Goal: Task Accomplishment & Management: Manage account settings

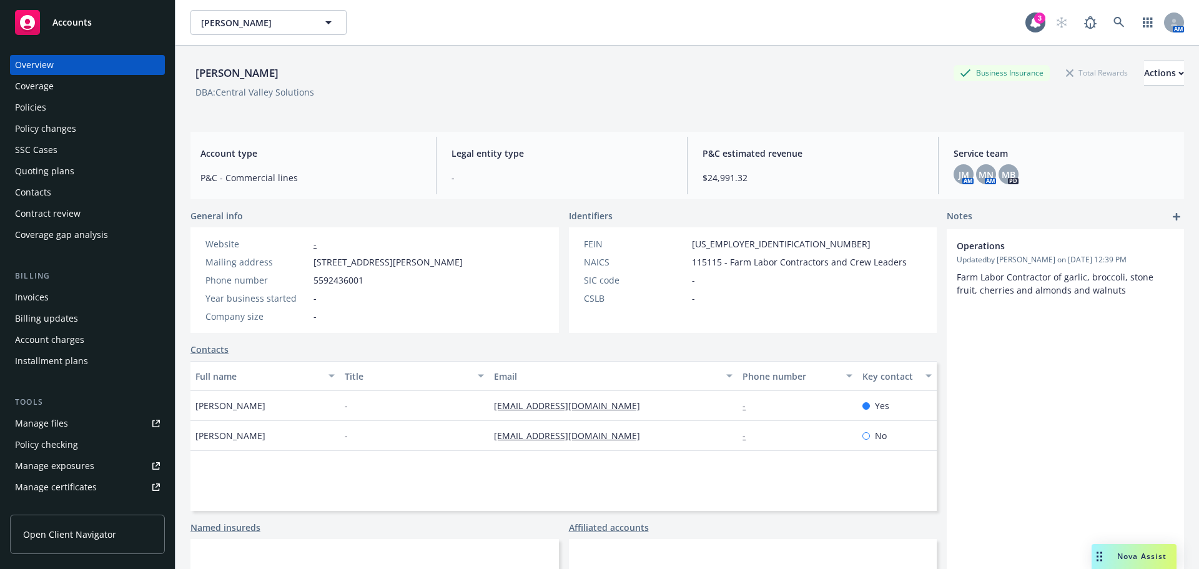
click at [77, 107] on div "Policies" at bounding box center [87, 107] width 145 height 20
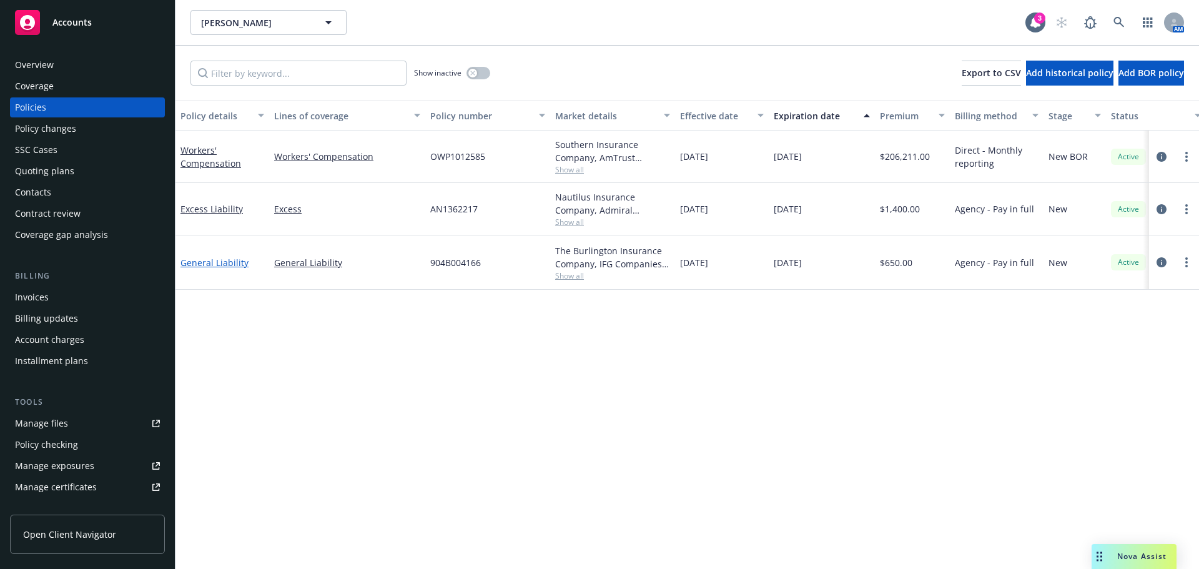
click at [214, 268] on link "General Liability" at bounding box center [214, 263] width 68 height 12
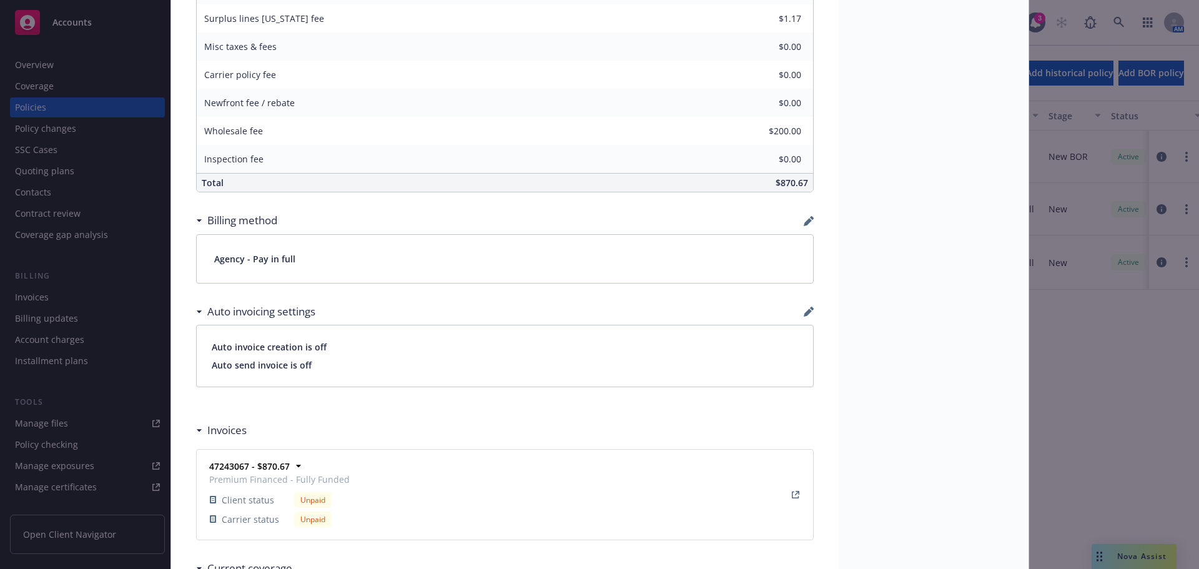
scroll to position [899, 0]
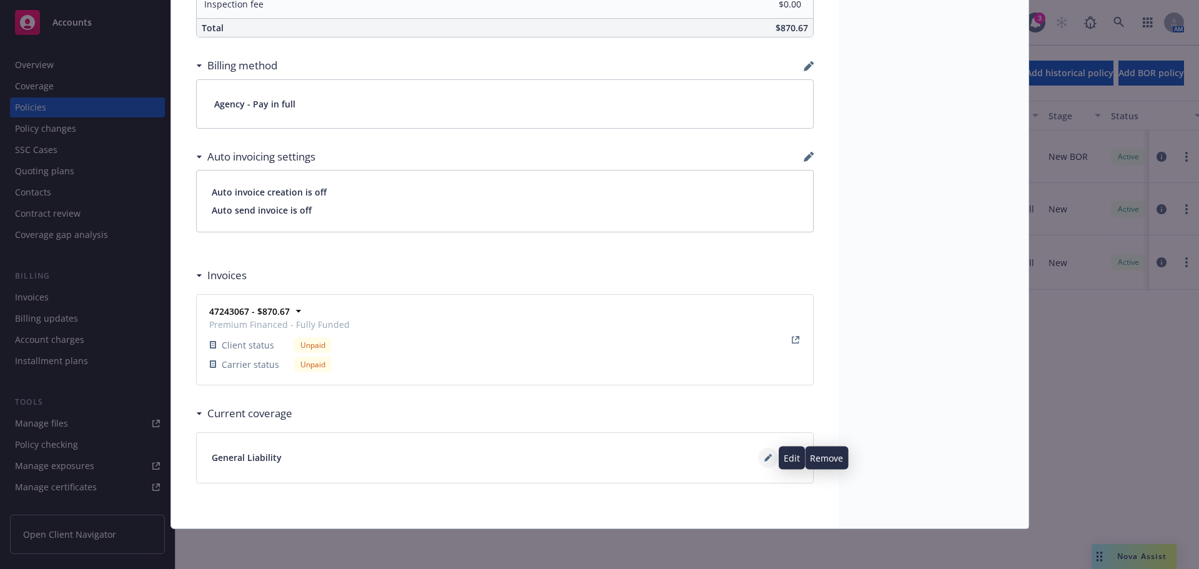
click at [759, 458] on button at bounding box center [768, 458] width 20 height 20
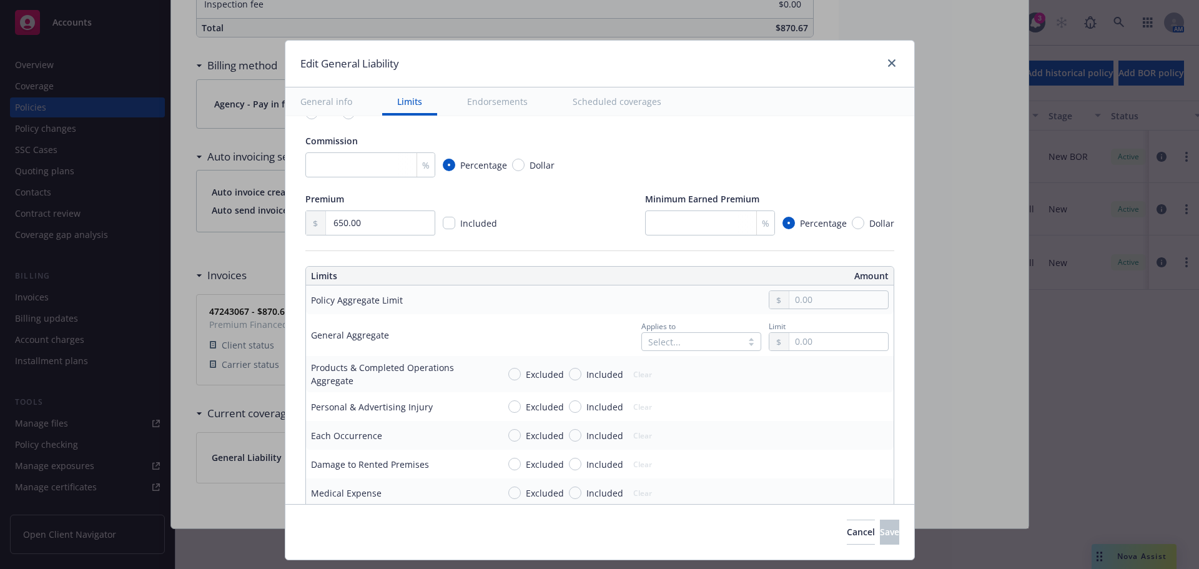
scroll to position [187, 0]
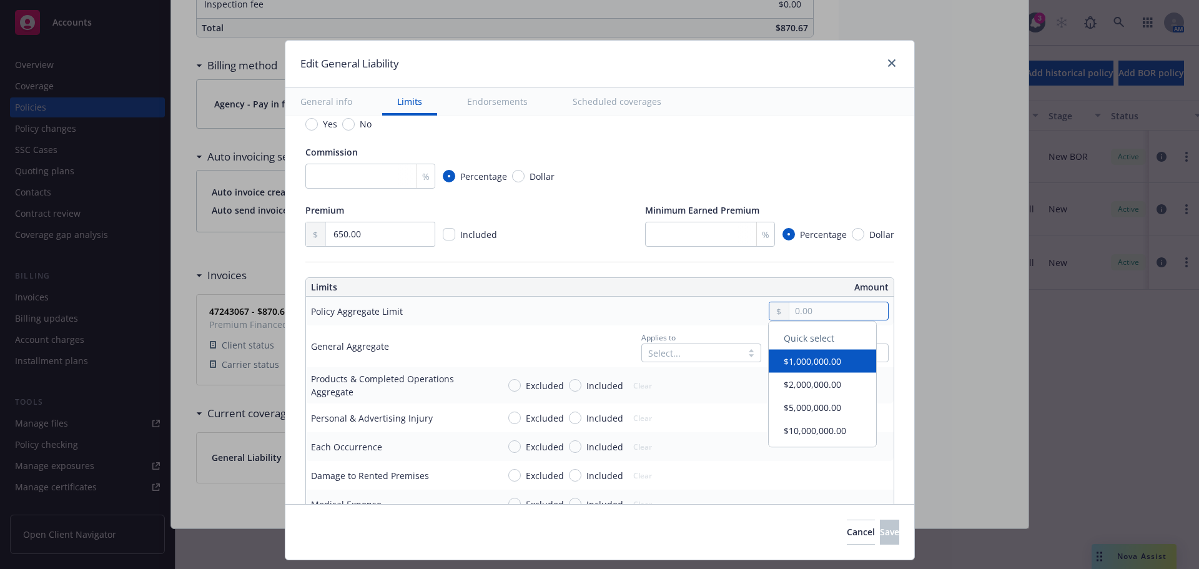
click at [794, 310] on input "text" at bounding box center [838, 310] width 98 height 17
type input "2,000,000.00"
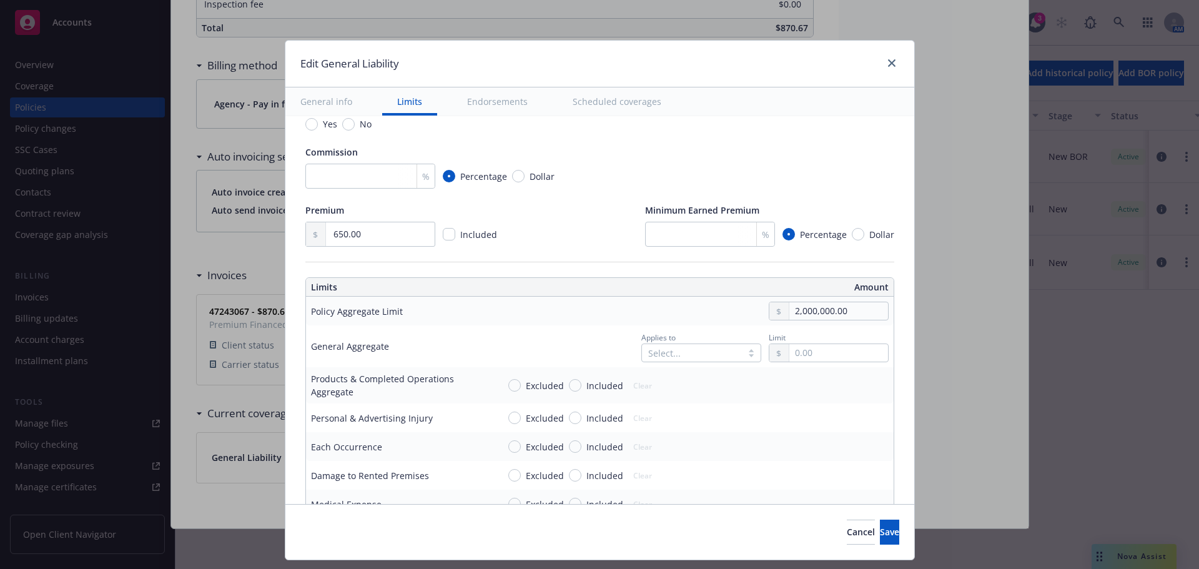
click at [809, 387] on button "$2,000,000.00" at bounding box center [822, 387] width 107 height 23
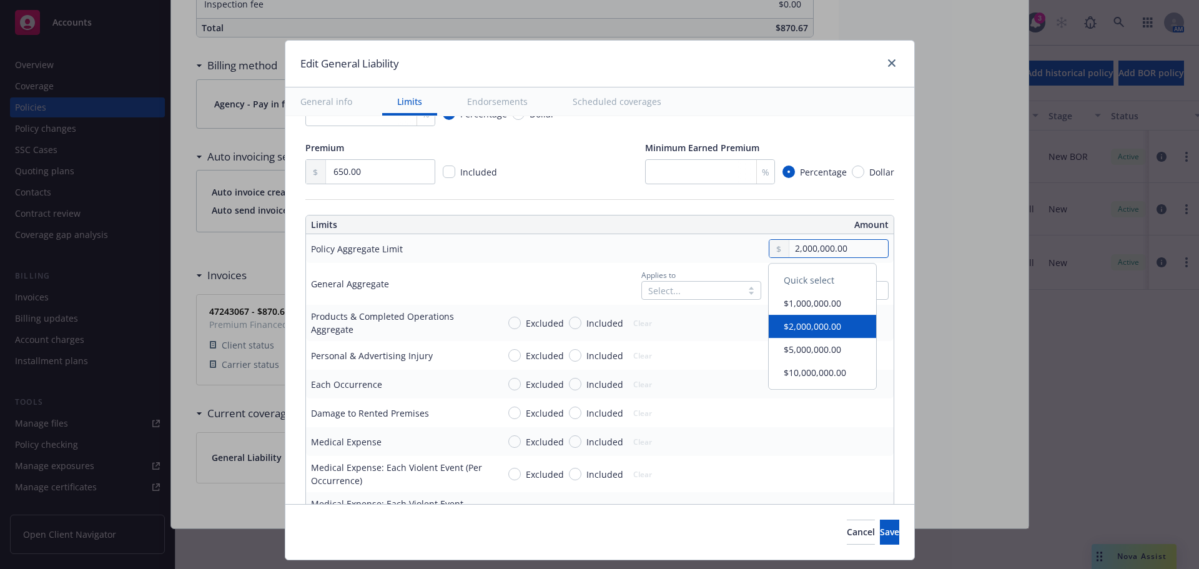
drag, startPoint x: 853, startPoint y: 251, endPoint x: 767, endPoint y: 251, distance: 86.8
click at [769, 251] on div "2,000,000.00" at bounding box center [829, 248] width 120 height 19
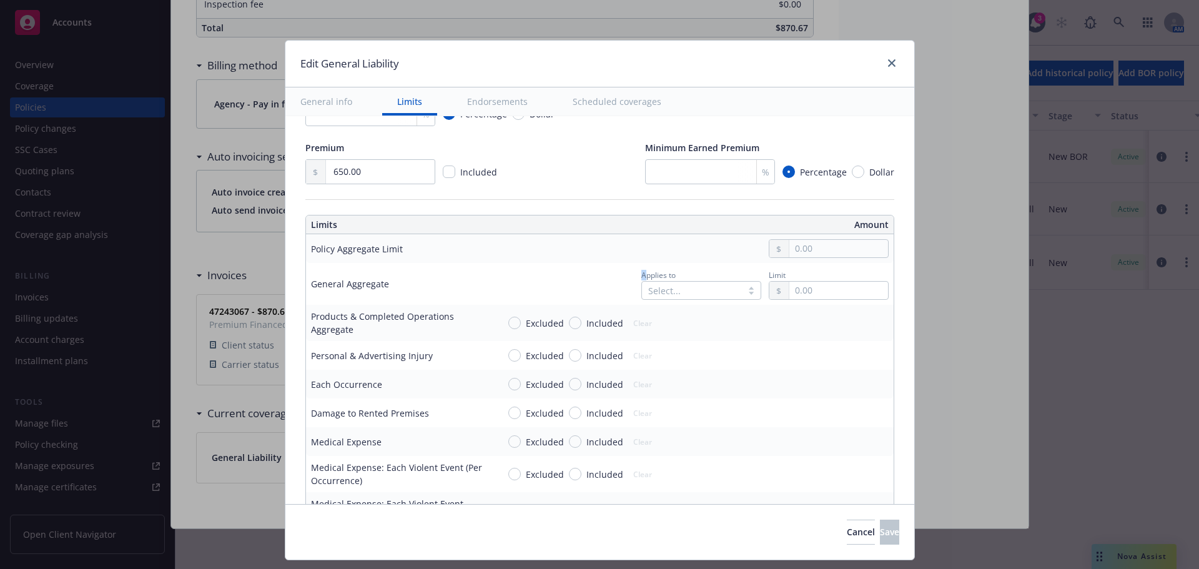
click at [631, 278] on div "Applies to Select... Limit" at bounding box center [759, 284] width 257 height 32
drag, startPoint x: 798, startPoint y: 300, endPoint x: 802, endPoint y: 290, distance: 10.7
click at [798, 300] on td "Applies to Select... Limit" at bounding box center [693, 284] width 400 height 42
click at [802, 290] on input "text" at bounding box center [838, 290] width 98 height 17
type input "2,000,000.00"
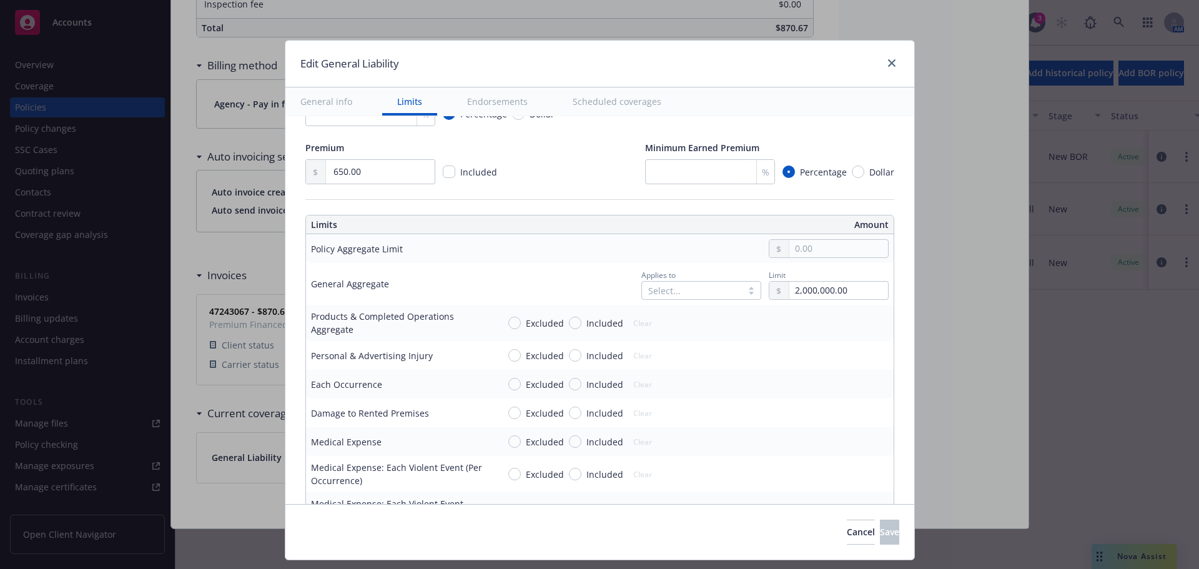
click at [810, 367] on button "$2,000,000.00" at bounding box center [822, 367] width 107 height 23
click at [677, 293] on div at bounding box center [691, 290] width 87 height 15
click at [681, 363] on span "Per policy" at bounding box center [662, 364] width 41 height 13
click at [524, 237] on td at bounding box center [693, 248] width 400 height 29
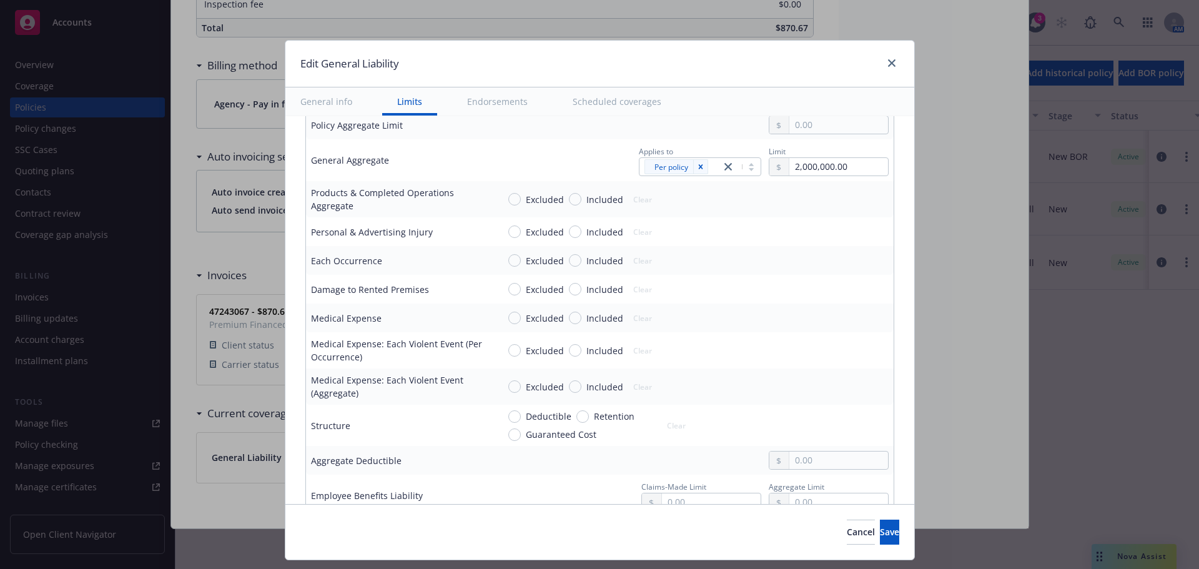
scroll to position [375, 0]
click at [569, 197] on input "Included" at bounding box center [575, 198] width 12 height 12
radio input "true"
click at [832, 187] on td "Excluded Included Clear" at bounding box center [693, 198] width 400 height 36
click at [830, 193] on input "text" at bounding box center [838, 197] width 98 height 17
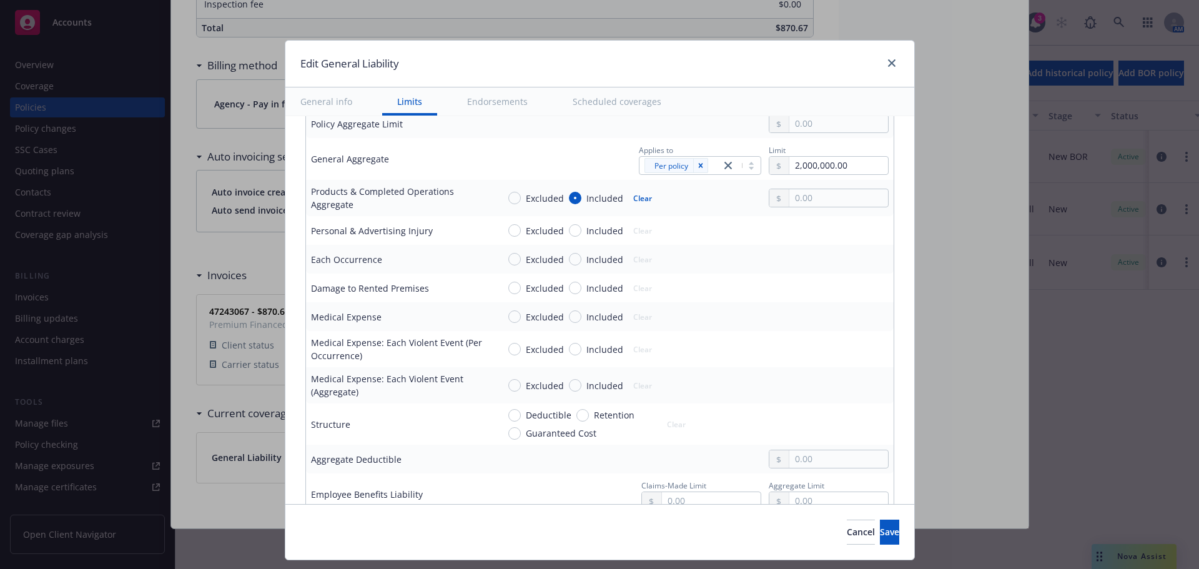
type input "2,000,000.00"
click at [805, 275] on button "$2,000,000.00" at bounding box center [822, 275] width 107 height 23
click at [569, 231] on input "Included" at bounding box center [575, 230] width 12 height 12
radio input "true"
click at [843, 238] on input "text" at bounding box center [838, 230] width 98 height 17
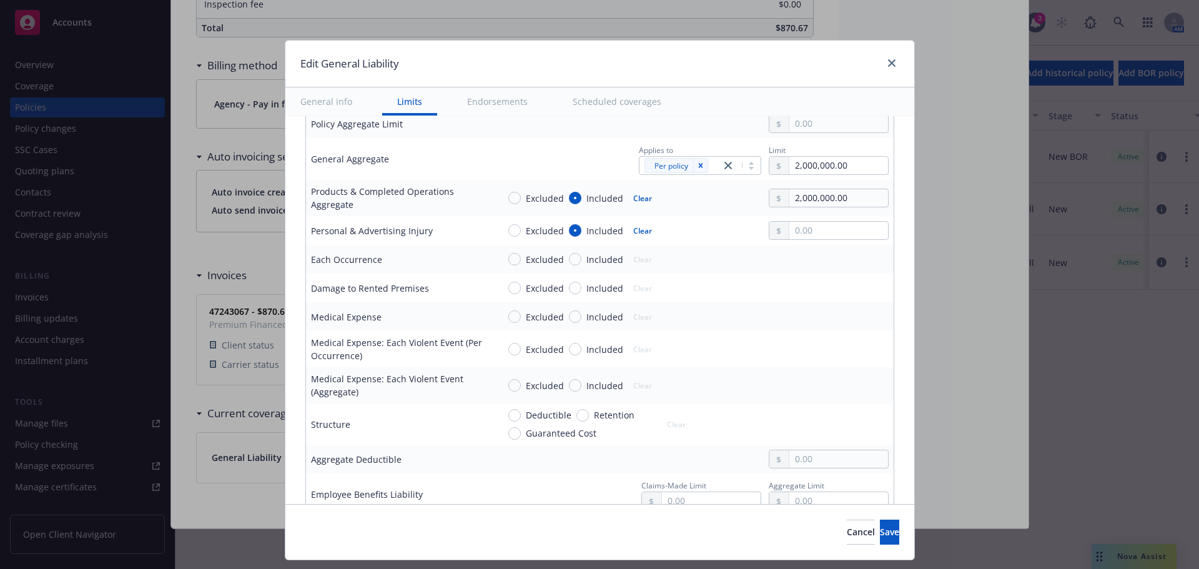
type input "1,000,000.00"
click at [819, 278] on button "$1,000,000.00" at bounding box center [822, 283] width 107 height 23
click at [569, 261] on input "Included" at bounding box center [575, 259] width 12 height 12
radio input "true"
click at [794, 258] on input "text" at bounding box center [838, 258] width 98 height 17
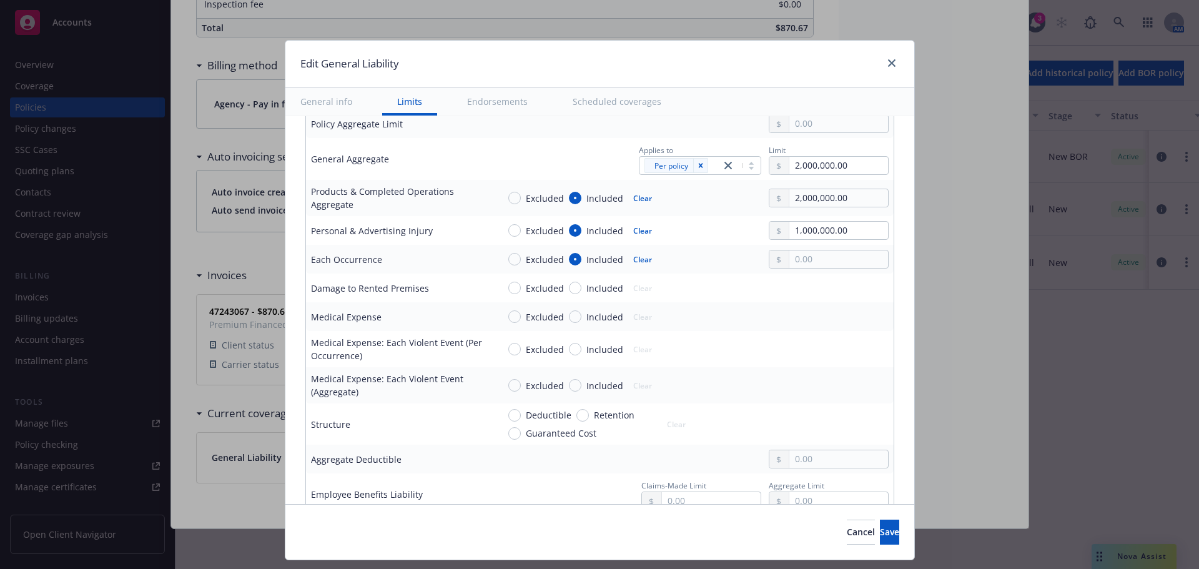
type input "1,000,000.00"
click at [824, 314] on button "$1,000,000.00" at bounding box center [822, 313] width 107 height 23
click at [569, 288] on input "Included" at bounding box center [575, 288] width 12 height 12
radio input "true"
click at [842, 287] on input "text" at bounding box center [838, 287] width 98 height 17
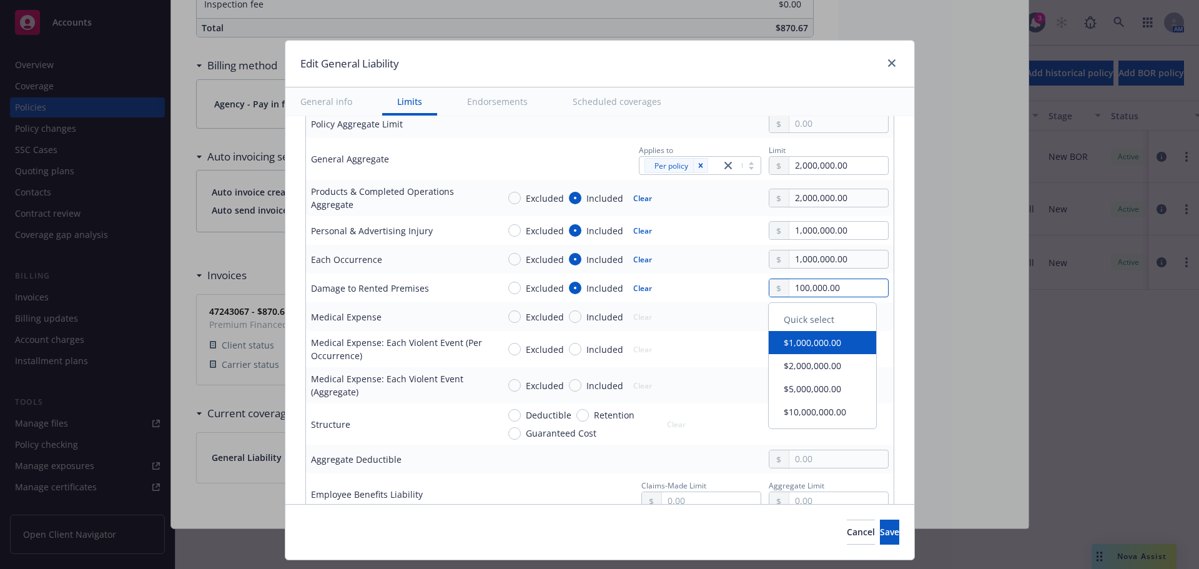
type input "100,000.00"
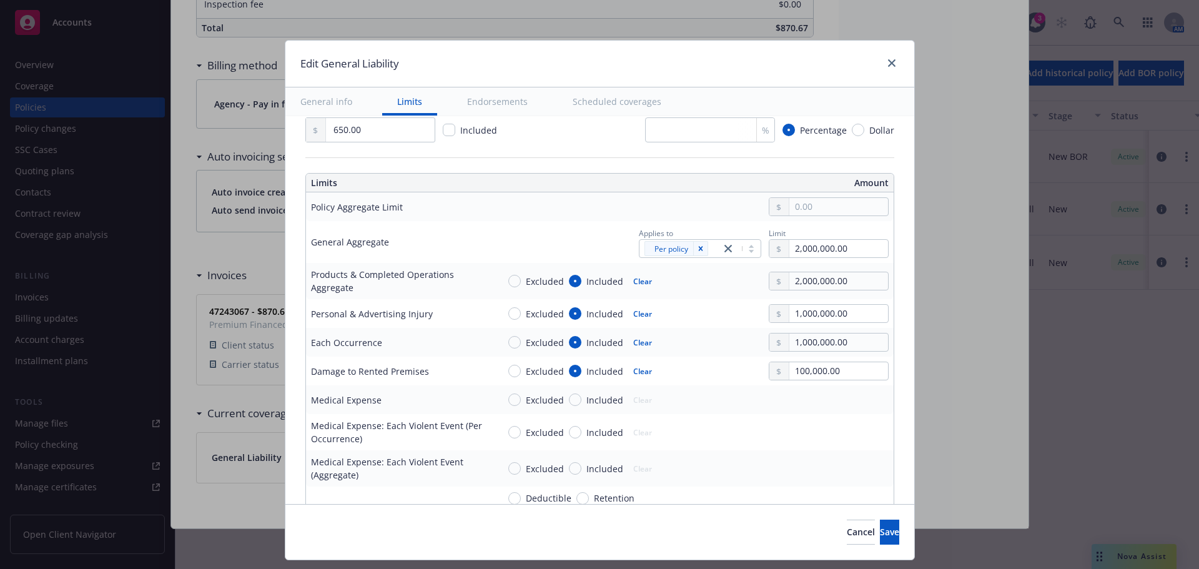
scroll to position [401, 0]
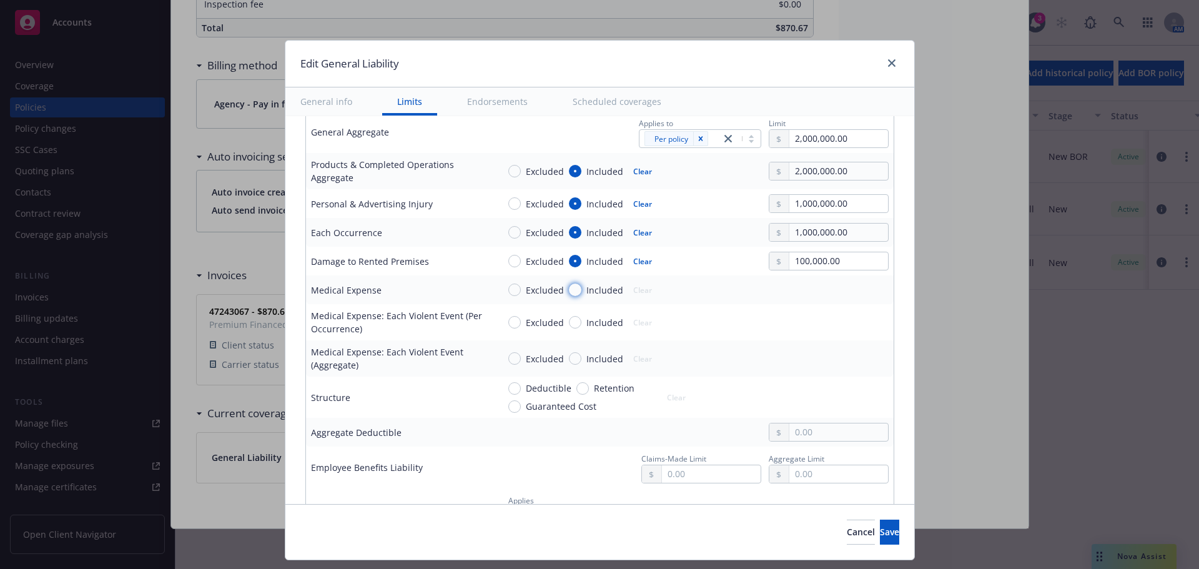
click at [569, 291] on input "Included" at bounding box center [575, 289] width 12 height 12
radio input "true"
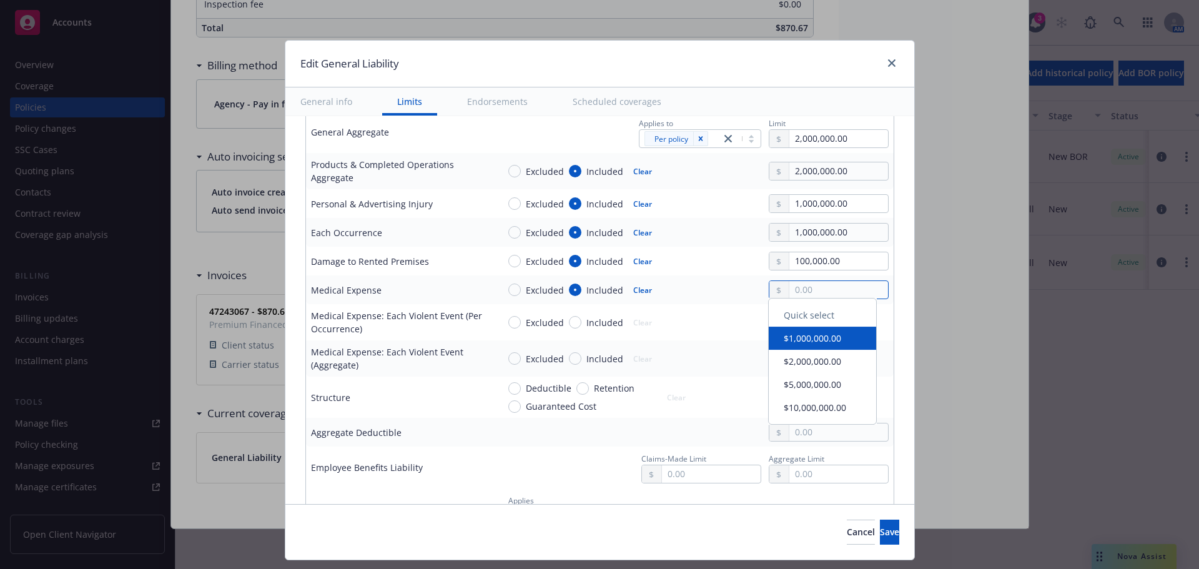
click at [806, 288] on input "text" at bounding box center [838, 289] width 98 height 17
click at [699, 73] on div "Edit General Liability" at bounding box center [599, 64] width 629 height 47
click at [838, 285] on input "500.00" at bounding box center [838, 289] width 98 height 17
click at [724, 47] on div "Edit General Liability" at bounding box center [599, 64] width 629 height 47
click at [817, 285] on input "500.00" at bounding box center [838, 289] width 98 height 17
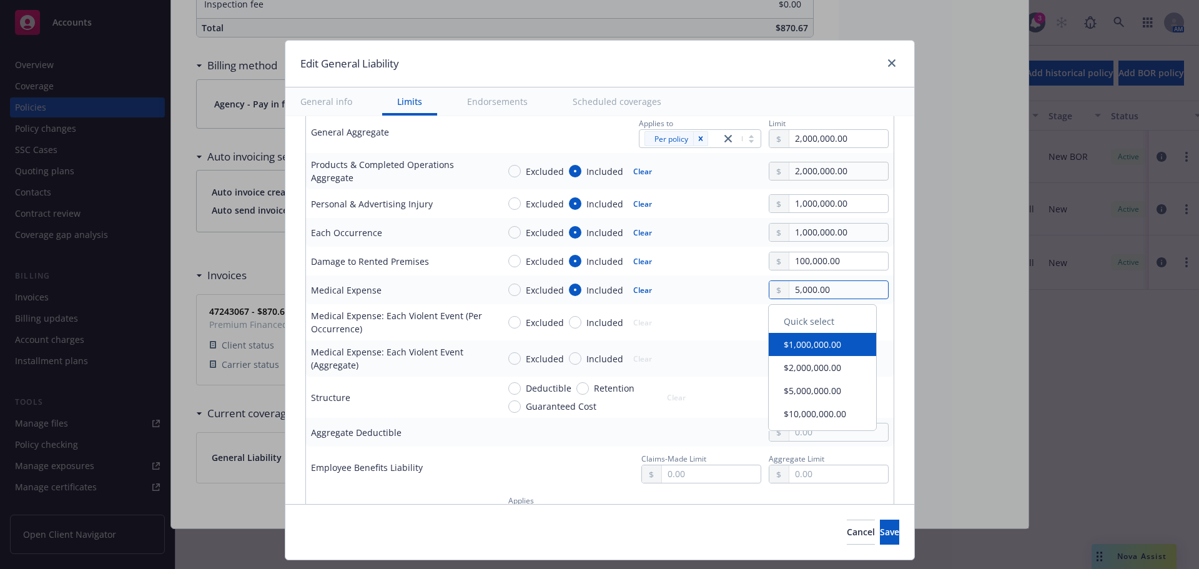
type input "5,000.00"
click at [780, 33] on div "Edit General Liability General info Limits Endorsements Scheduled coverages Dis…" at bounding box center [599, 284] width 1199 height 569
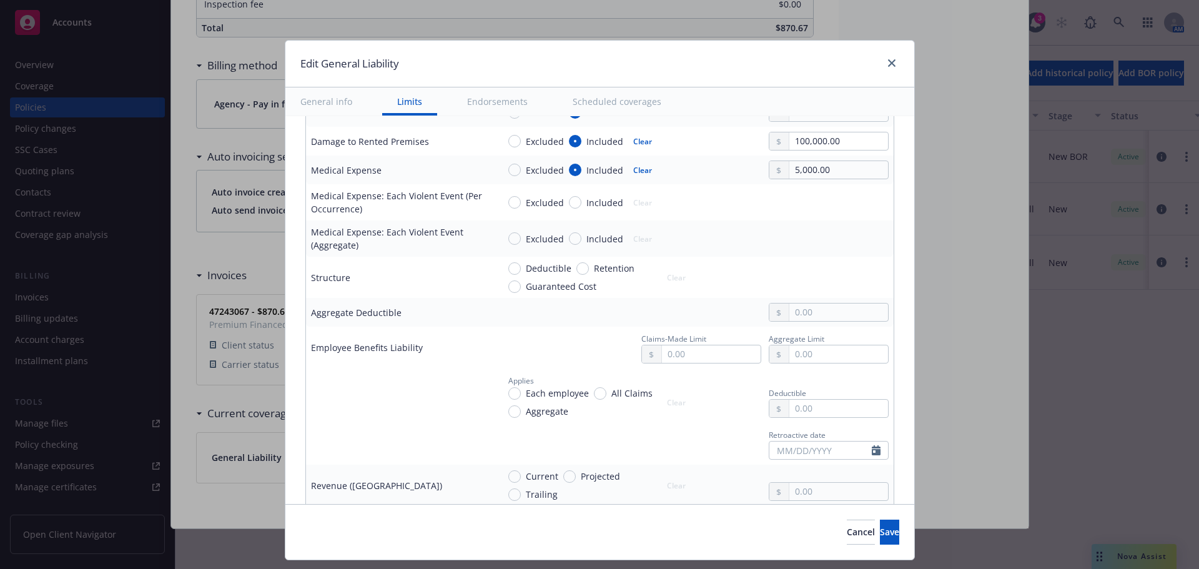
scroll to position [526, 0]
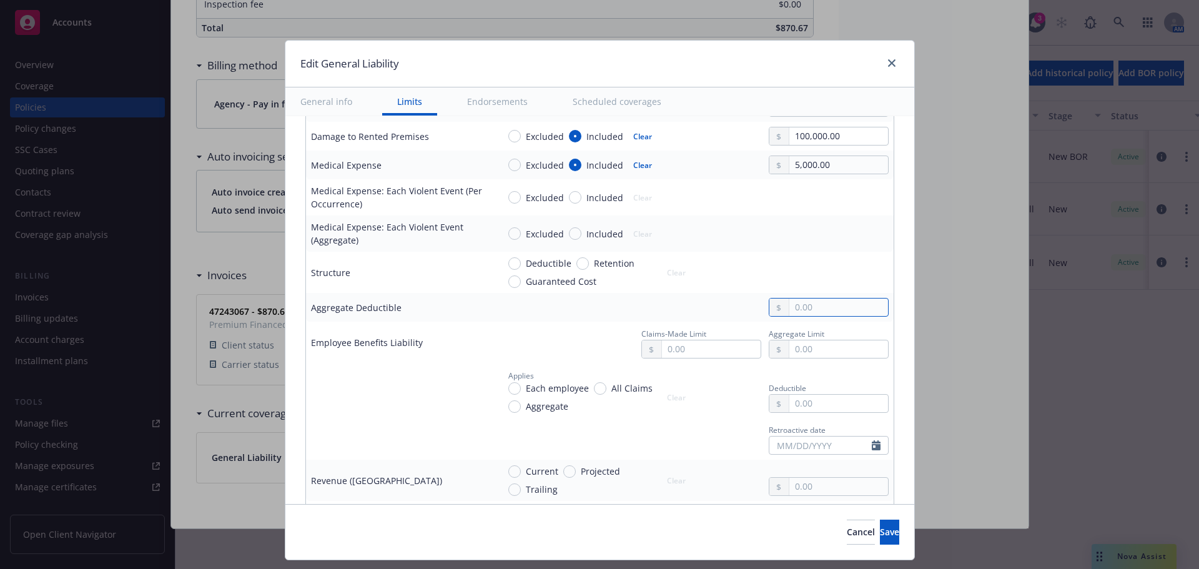
click at [832, 303] on input "text" at bounding box center [838, 306] width 98 height 17
type input "1,000.00"
click at [880, 525] on button "Save" at bounding box center [889, 531] width 19 height 25
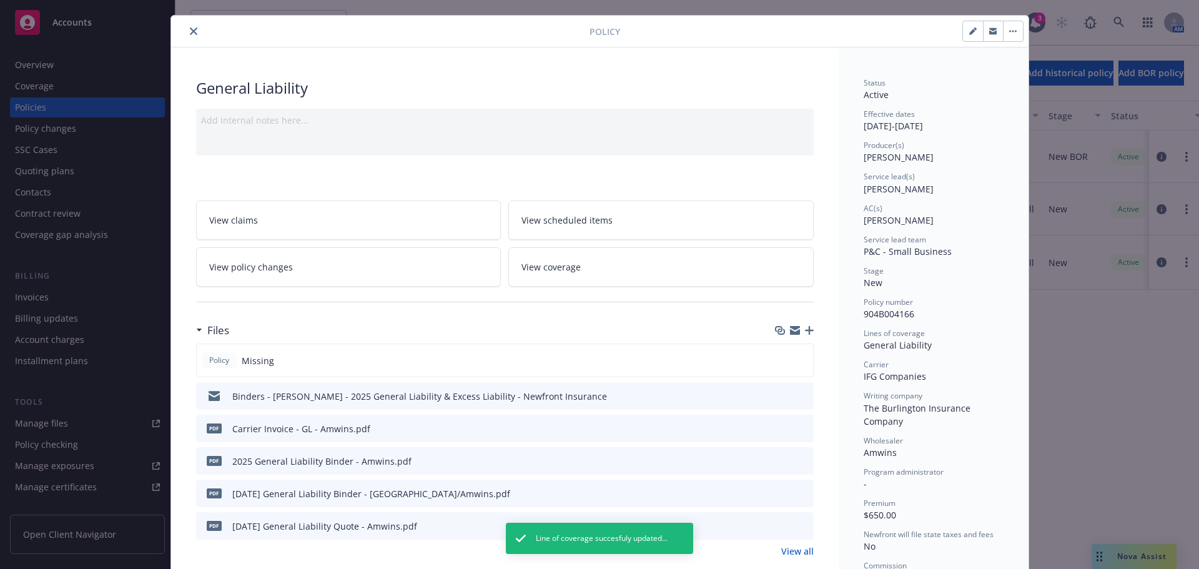
scroll to position [0, 0]
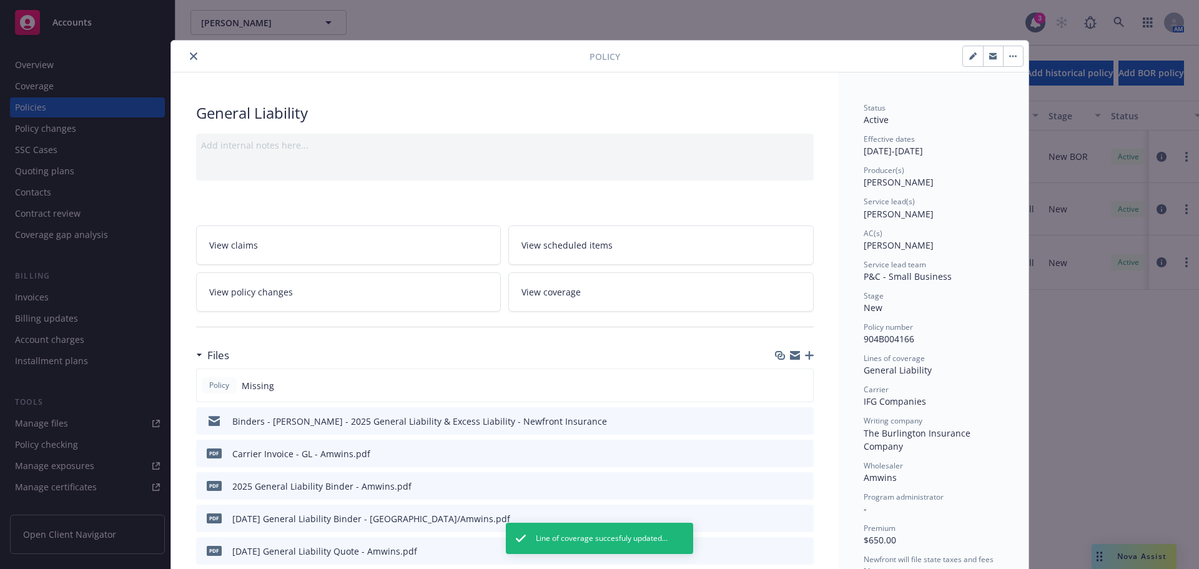
click at [186, 56] on button "close" at bounding box center [193, 56] width 15 height 15
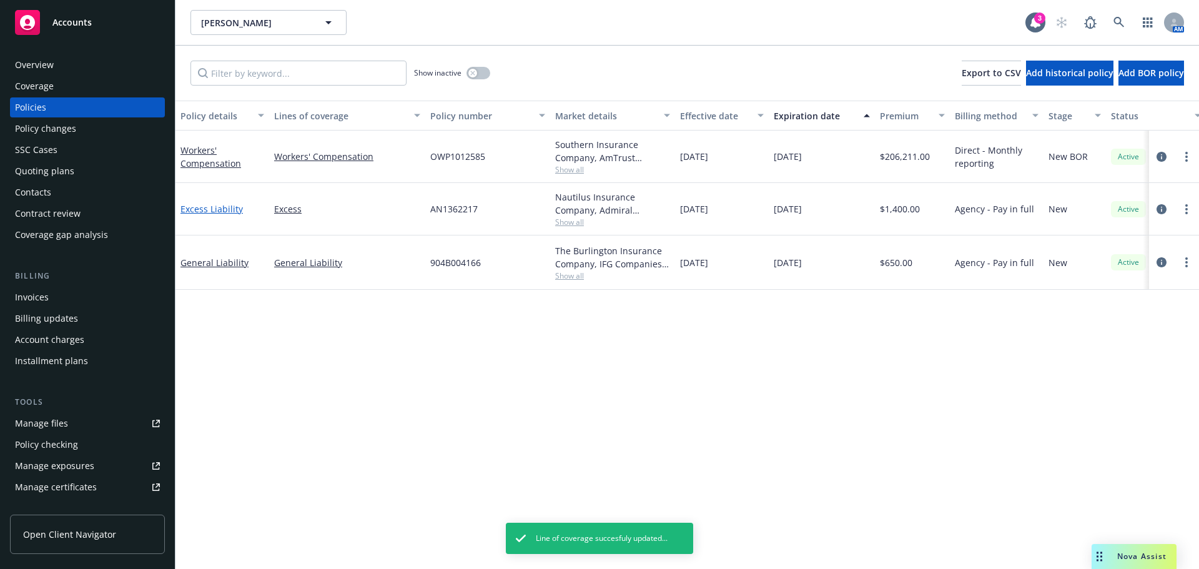
click at [212, 208] on link "Excess Liability" at bounding box center [211, 209] width 62 height 12
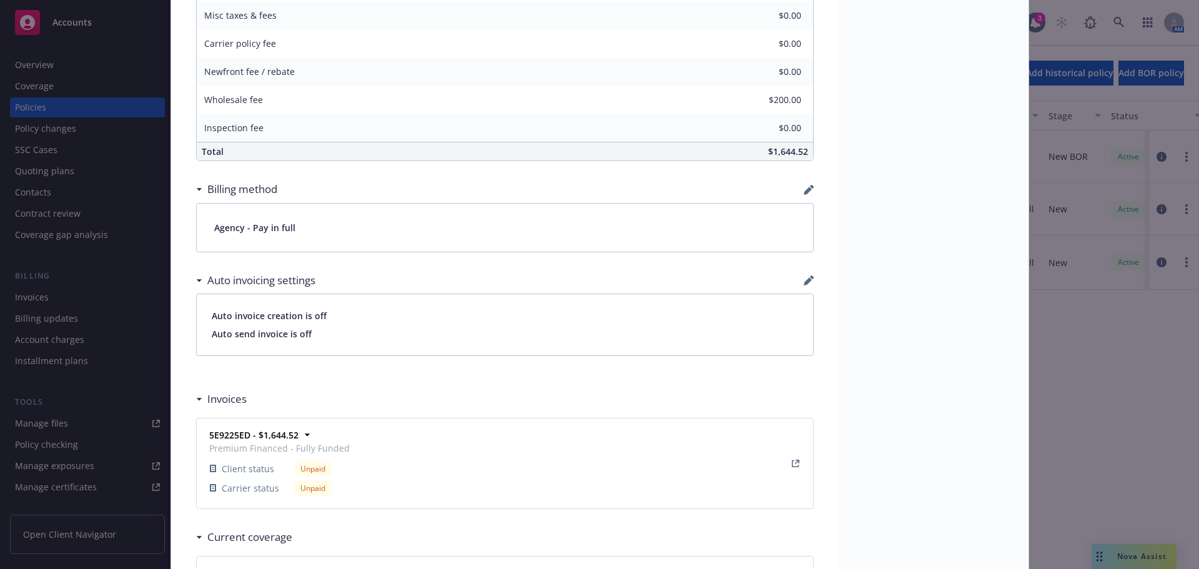
scroll to position [899, 0]
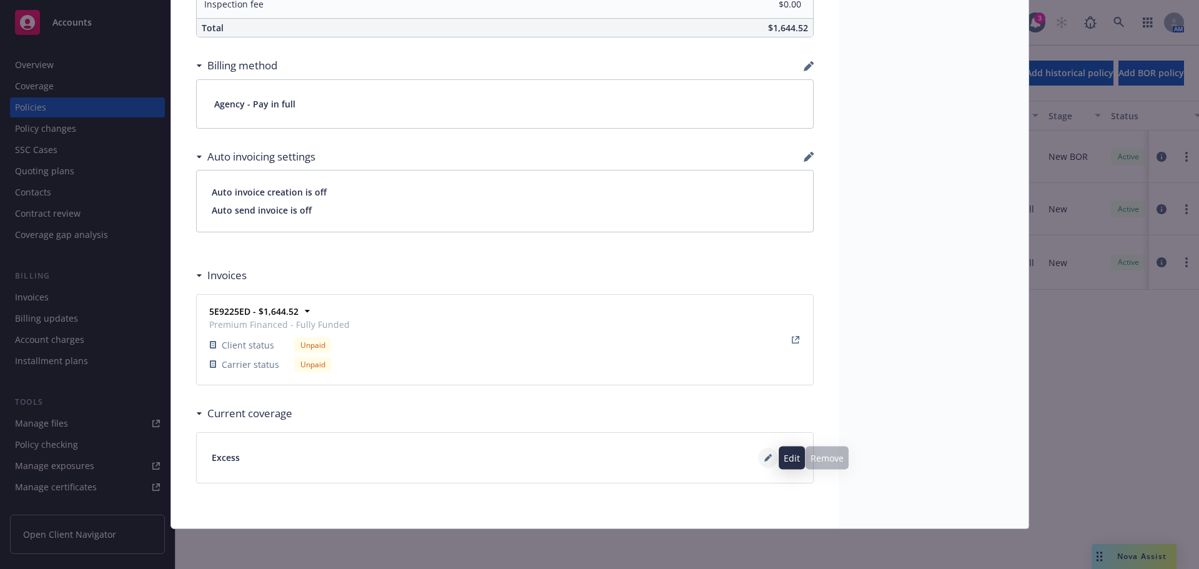
click at [765, 460] on icon at bounding box center [767, 457] width 7 height 7
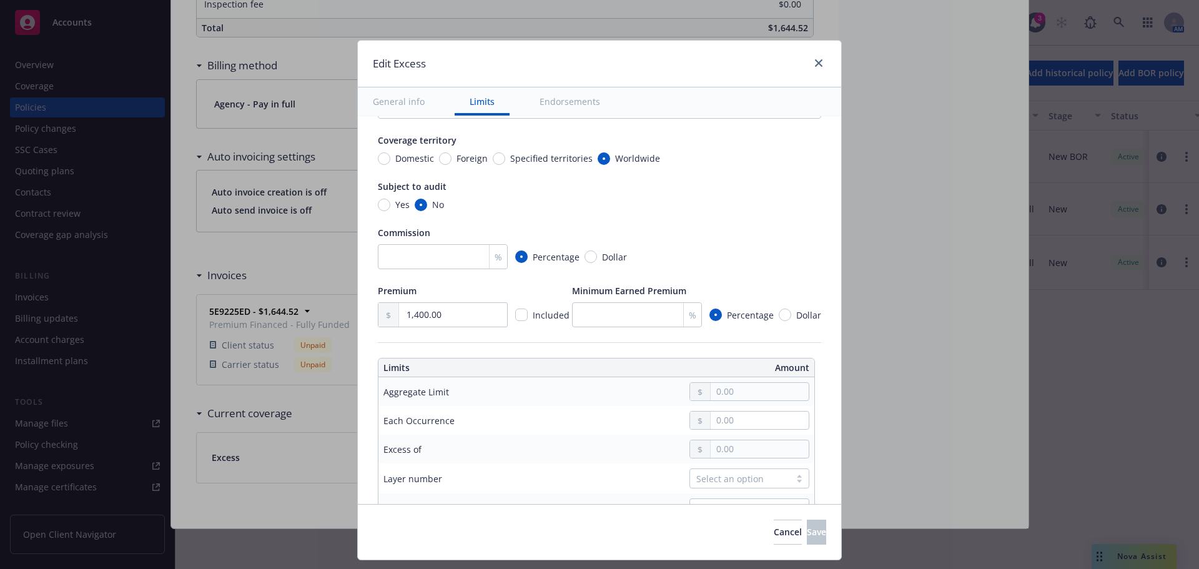
scroll to position [312, 0]
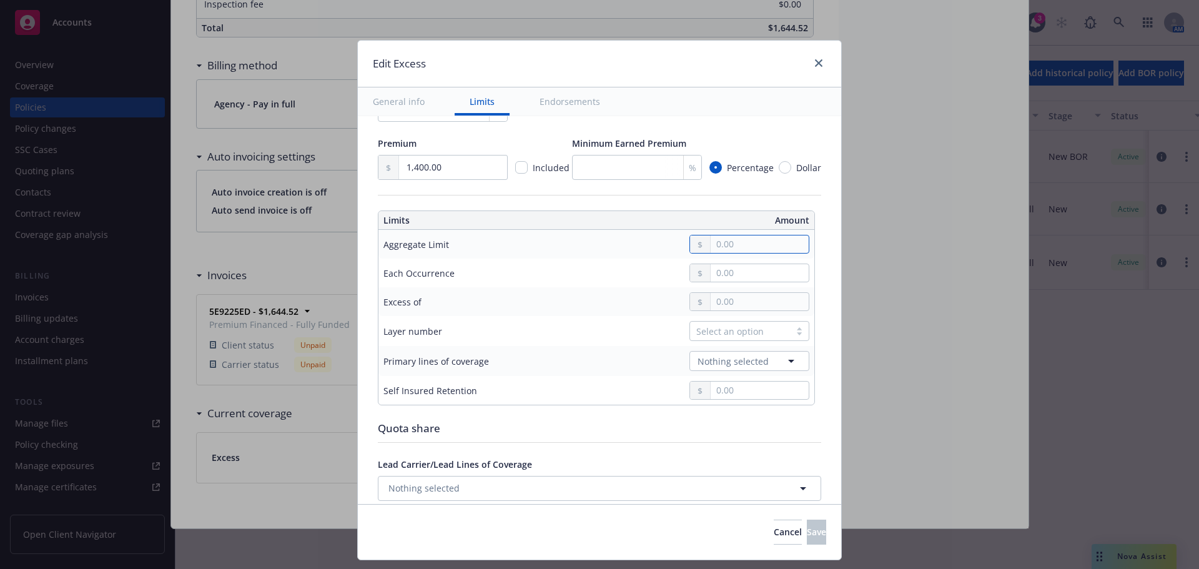
click at [730, 236] on input "text" at bounding box center [760, 243] width 98 height 17
type input "1,000,000.00"
click at [719, 302] on button "$1,000,000.00" at bounding box center [747, 298] width 107 height 23
click at [729, 275] on input "text" at bounding box center [760, 272] width 98 height 17
type input "1,000,000.00"
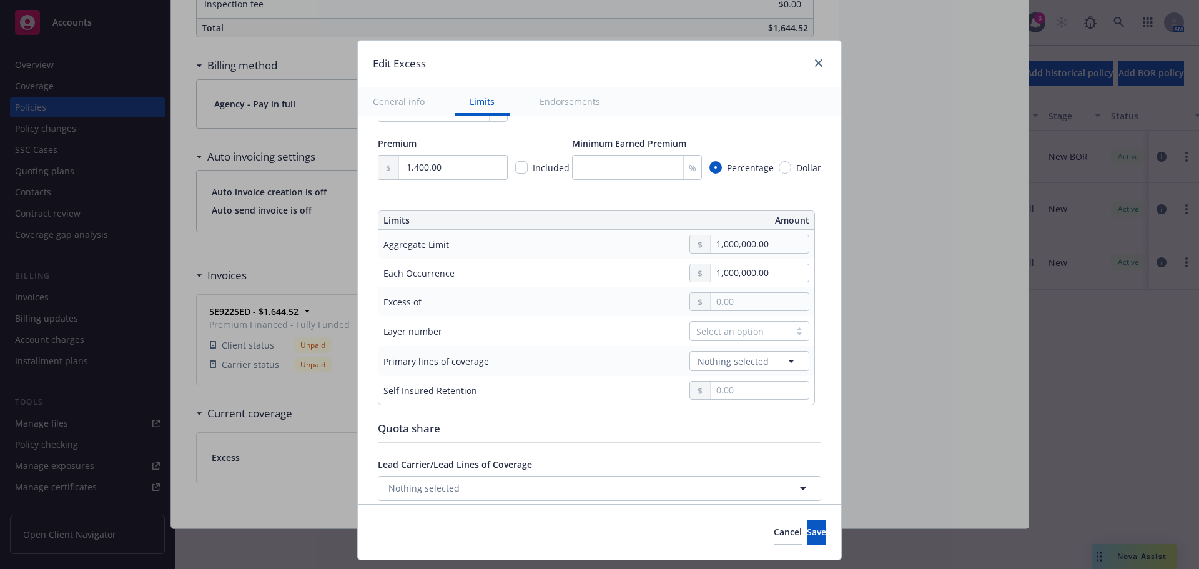
click at [723, 332] on button "$1,000,000.00" at bounding box center [747, 327] width 107 height 23
click at [732, 335] on div "Select an option" at bounding box center [739, 331] width 87 height 13
click at [703, 356] on span "Nothing selected" at bounding box center [732, 361] width 71 height 13
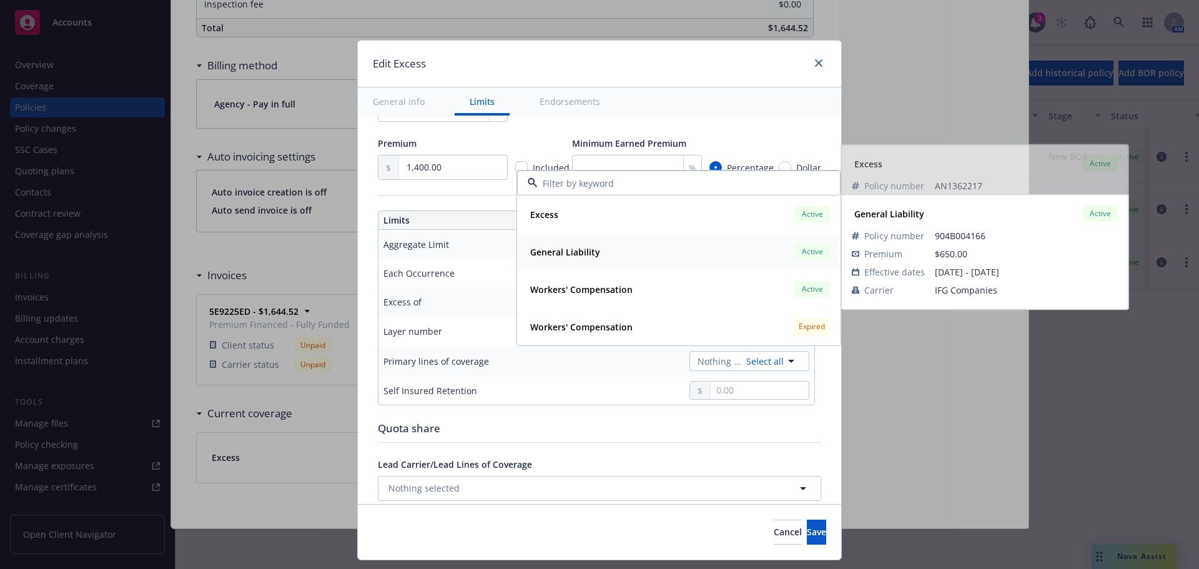
click at [593, 250] on div "General Liability" at bounding box center [563, 252] width 77 height 18
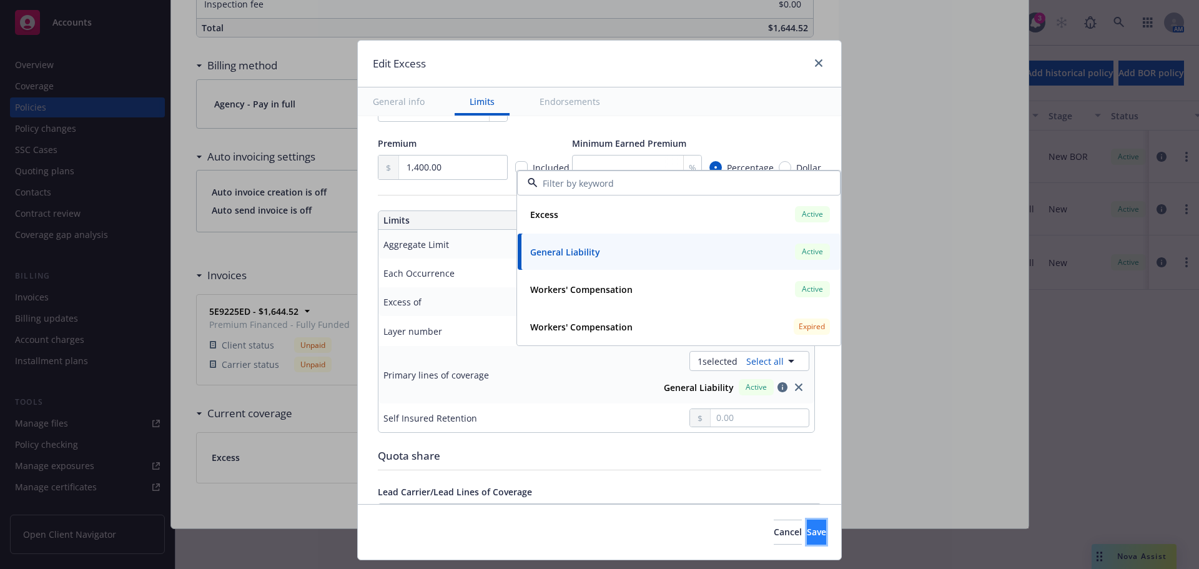
click at [807, 535] on span "Save" at bounding box center [816, 532] width 19 height 12
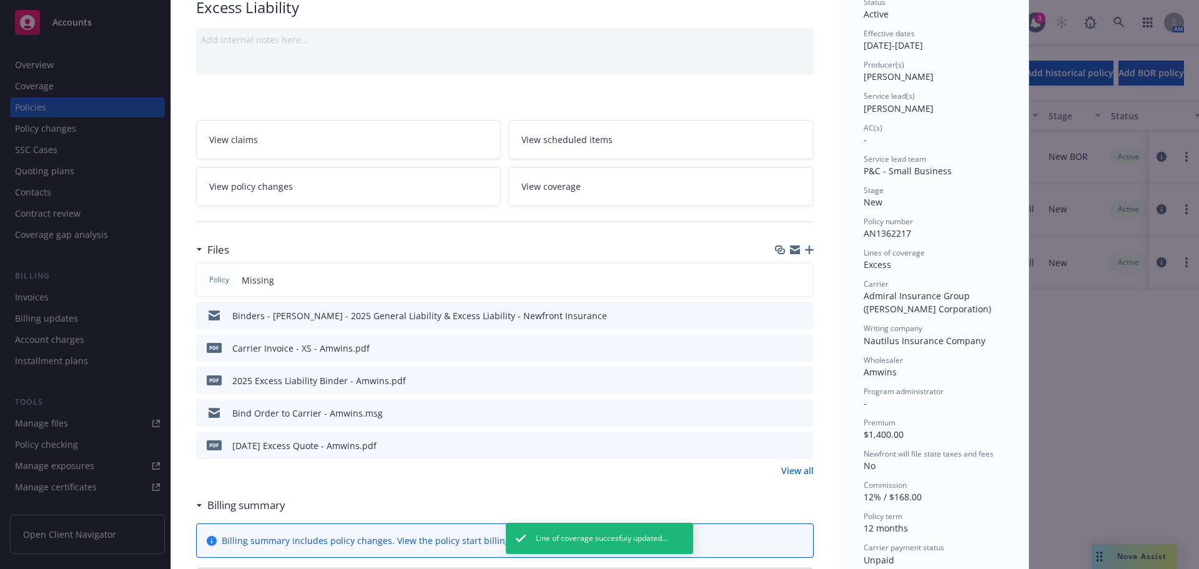
scroll to position [0, 0]
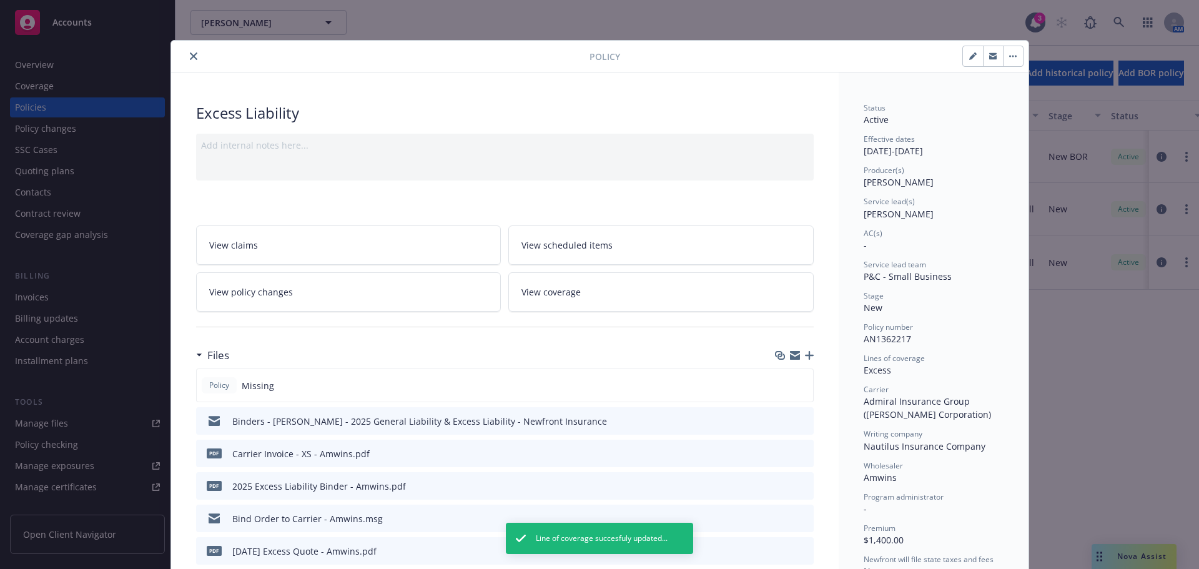
click at [190, 55] on icon "close" at bounding box center [193, 55] width 7 height 7
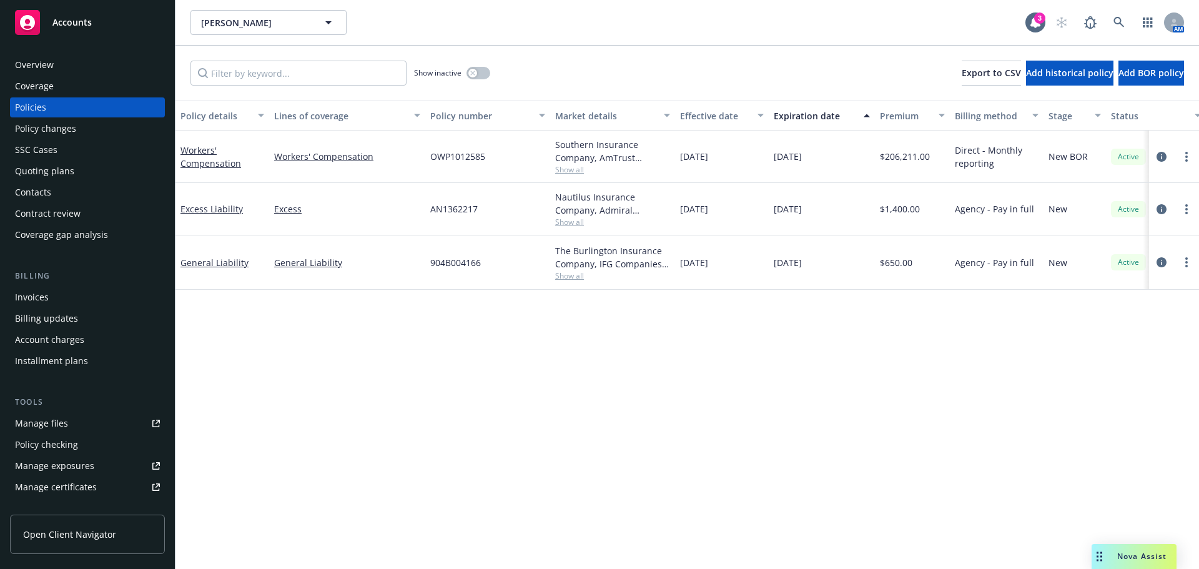
click at [67, 192] on div "Contacts" at bounding box center [87, 192] width 145 height 20
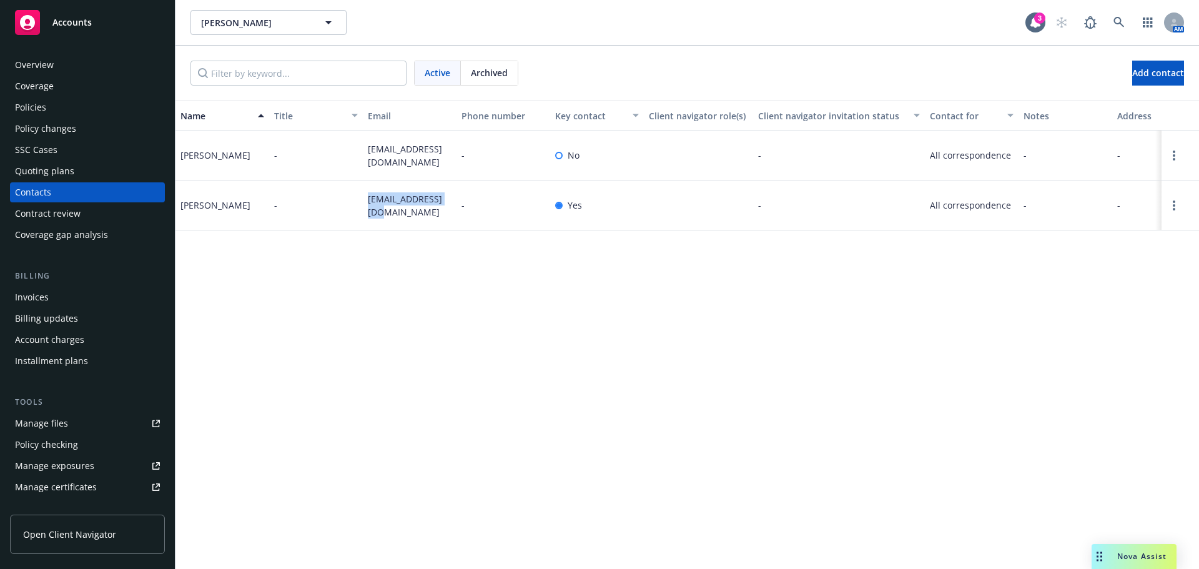
drag, startPoint x: 377, startPoint y: 214, endPoint x: 368, endPoint y: 198, distance: 18.2
click at [368, 198] on span "[EMAIL_ADDRESS][DOMAIN_NAME]" at bounding box center [410, 205] width 84 height 26
copy span "[EMAIL_ADDRESS][DOMAIN_NAME]"
drag, startPoint x: 438, startPoint y: 164, endPoint x: 348, endPoint y: 145, distance: 91.8
click at [348, 145] on div "[PERSON_NAME] - [EMAIL_ADDRESS][DOMAIN_NAME] - No - All correspondence - - -" at bounding box center [686, 155] width 1023 height 50
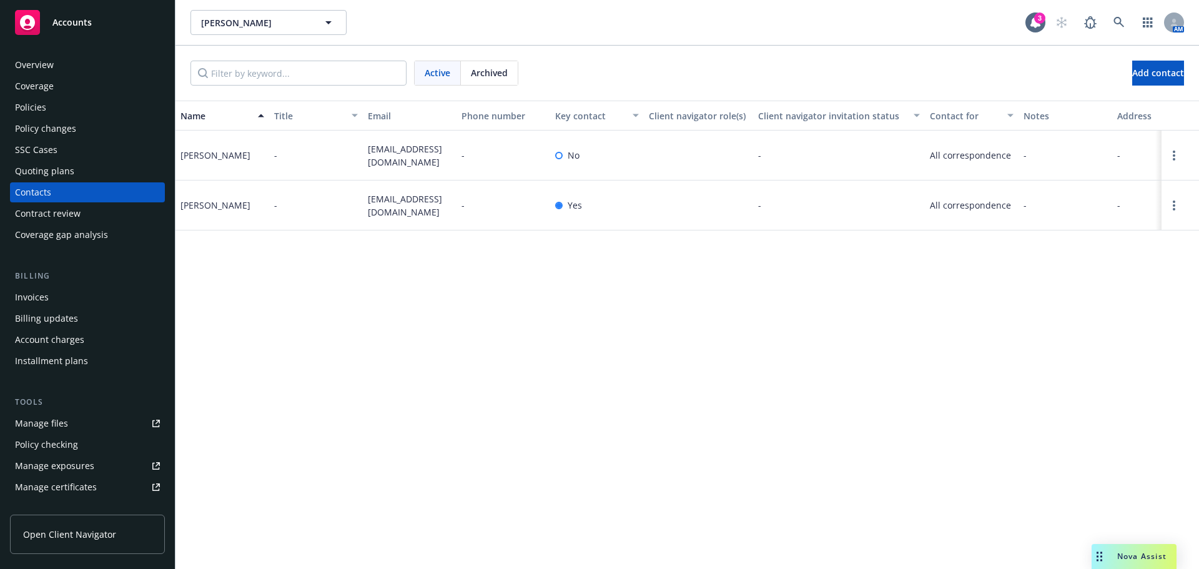
copy div "[EMAIL_ADDRESS][DOMAIN_NAME]"
click at [71, 172] on div "Quoting plans" at bounding box center [44, 171] width 59 height 20
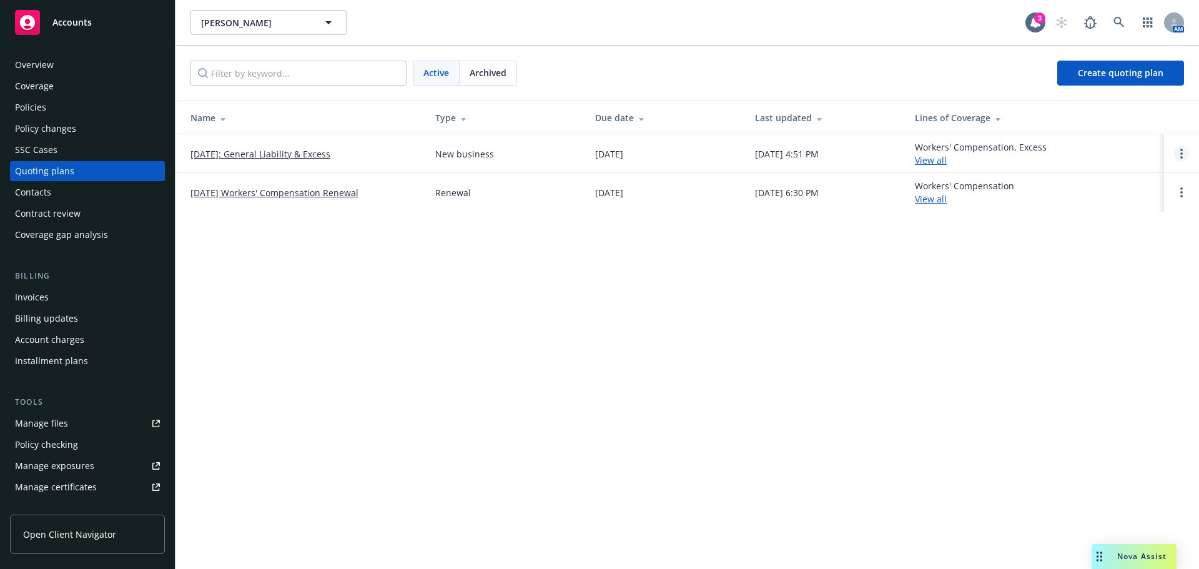
click at [1180, 155] on icon "Open options" at bounding box center [1181, 154] width 2 height 10
click at [1112, 74] on span "Copy logging email" at bounding box center [1117, 69] width 109 height 12
